Goal: Task Accomplishment & Management: Manage account settings

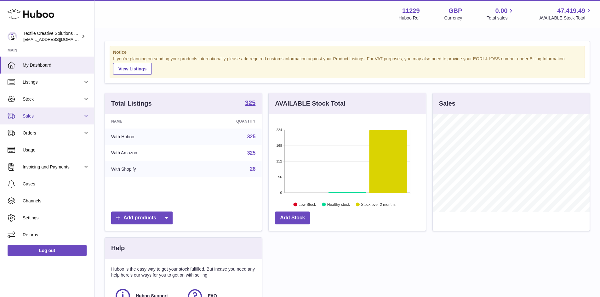
click at [72, 117] on span "Sales" at bounding box center [53, 116] width 60 height 6
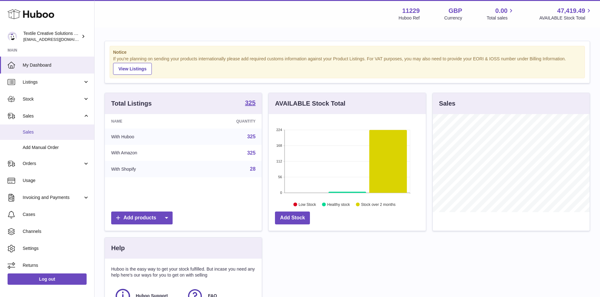
click at [68, 135] on span "Sales" at bounding box center [56, 132] width 67 height 6
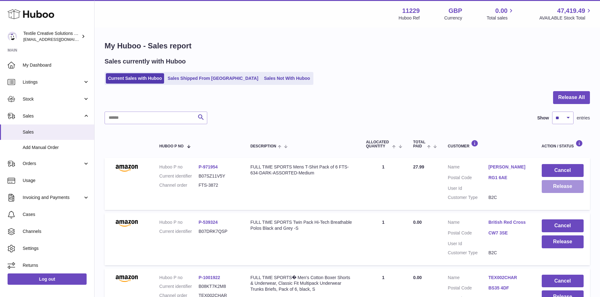
click at [566, 189] on button "Release" at bounding box center [562, 186] width 42 height 13
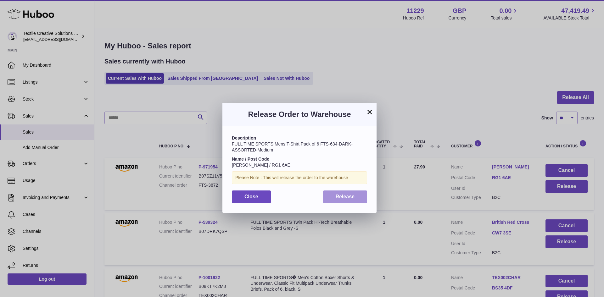
click at [351, 199] on span "Release" at bounding box center [345, 196] width 19 height 5
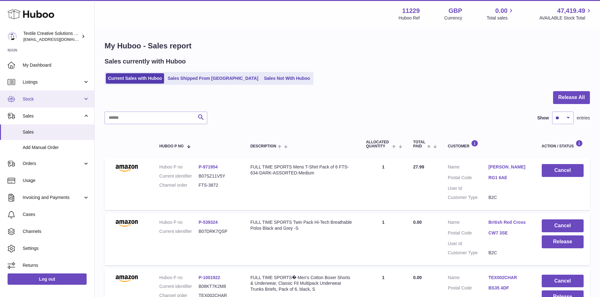
click at [82, 101] on link "Stock" at bounding box center [47, 99] width 94 height 17
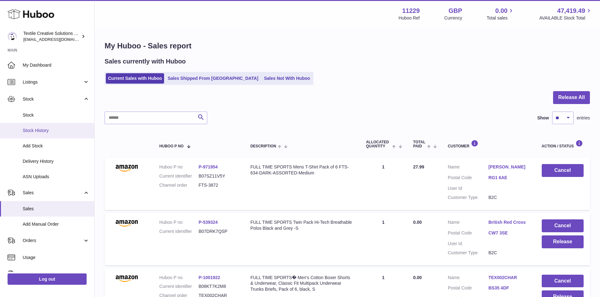
click at [33, 132] on span "Stock History" at bounding box center [56, 131] width 67 height 6
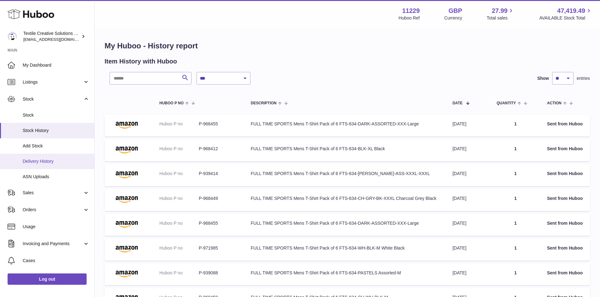
click at [58, 162] on span "Delivery History" at bounding box center [56, 162] width 67 height 6
